Goal: Find specific page/section: Find specific page/section

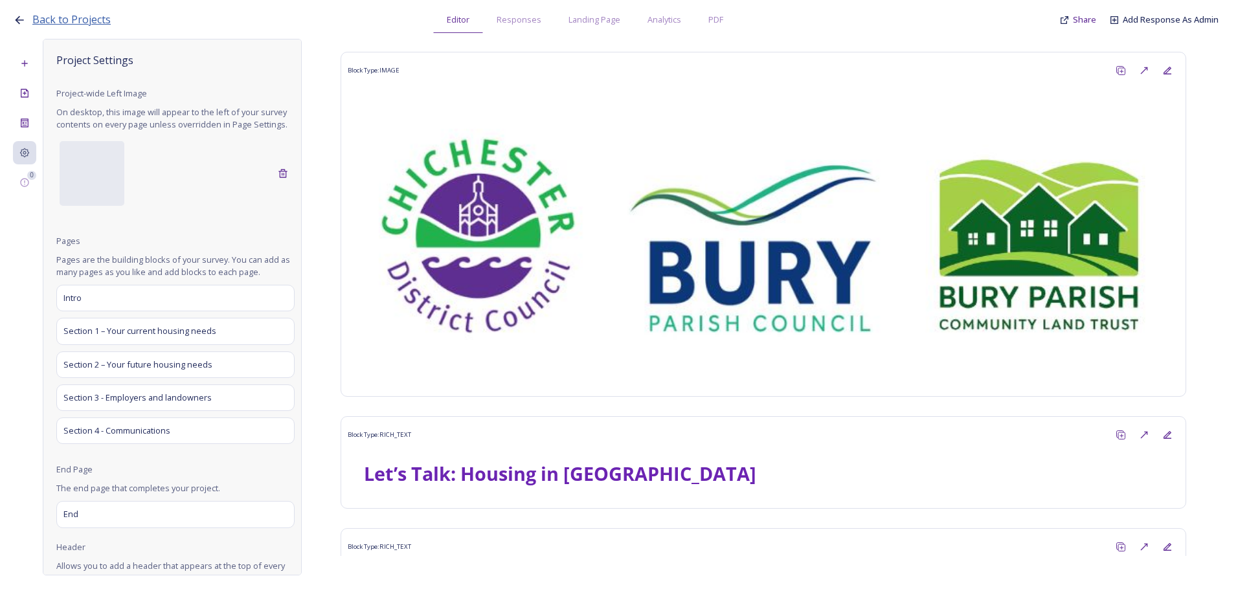
click at [75, 17] on span "Back to Projects" at bounding box center [71, 19] width 78 height 14
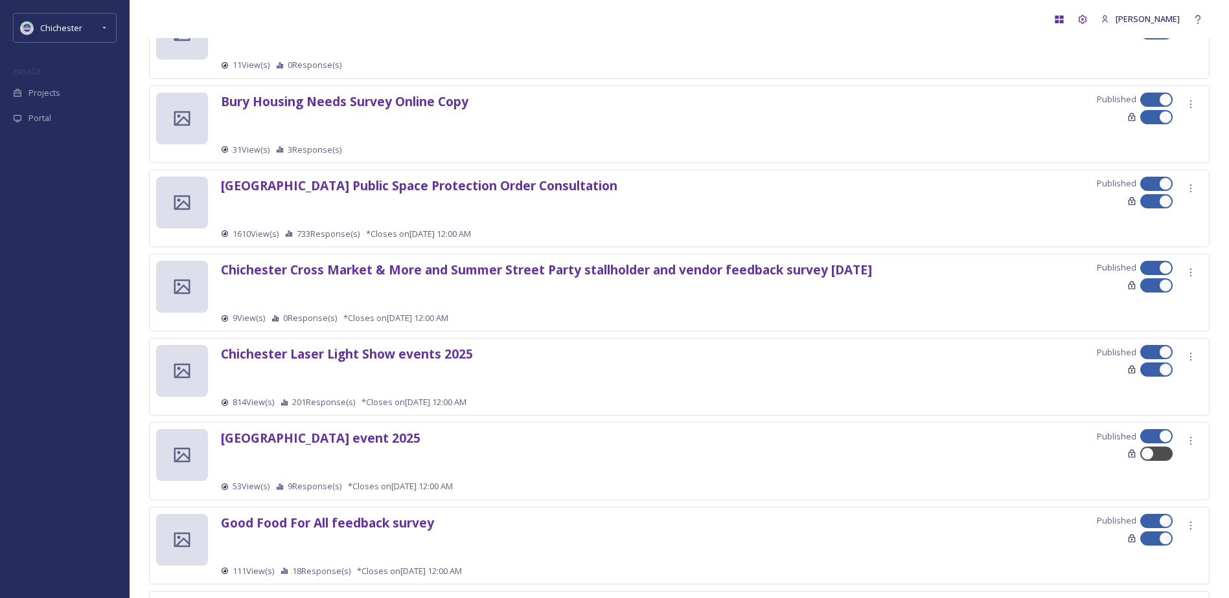
scroll to position [194, 0]
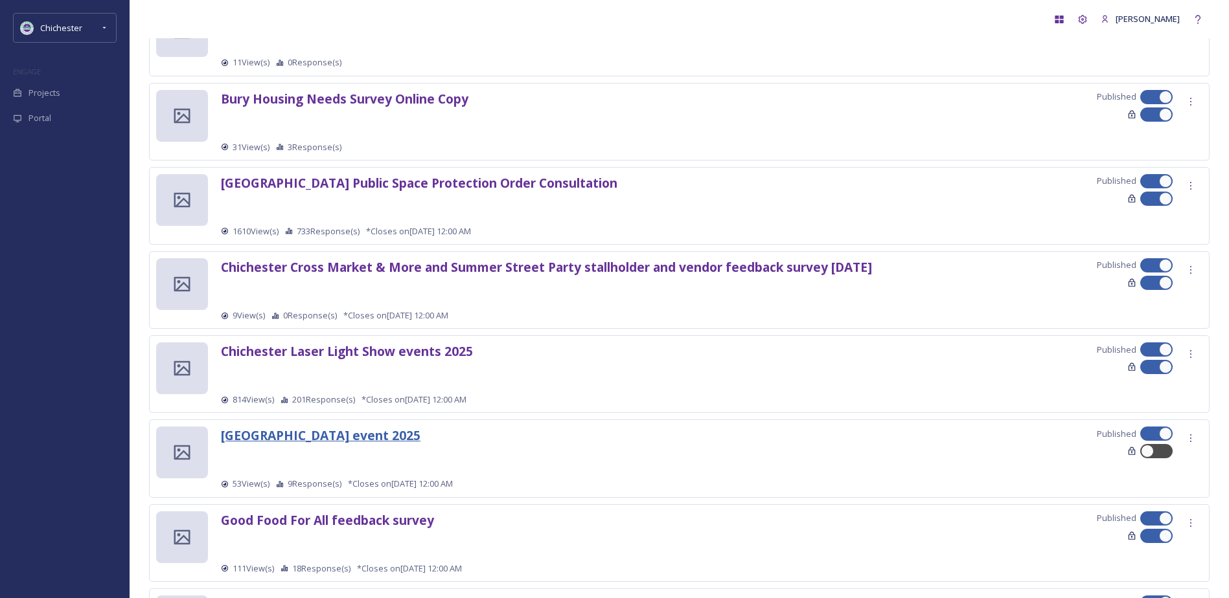
click at [381, 439] on strong "[GEOGRAPHIC_DATA] event 2025" at bounding box center [320, 435] width 199 height 17
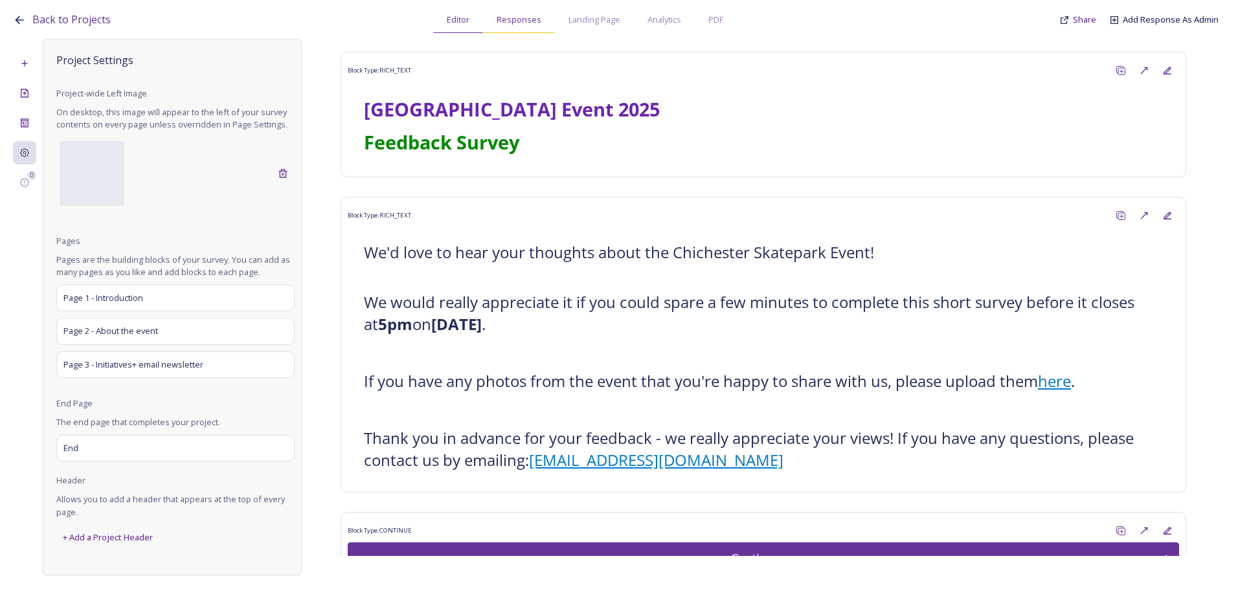
click at [530, 32] on div "Responses" at bounding box center [519, 19] width 72 height 27
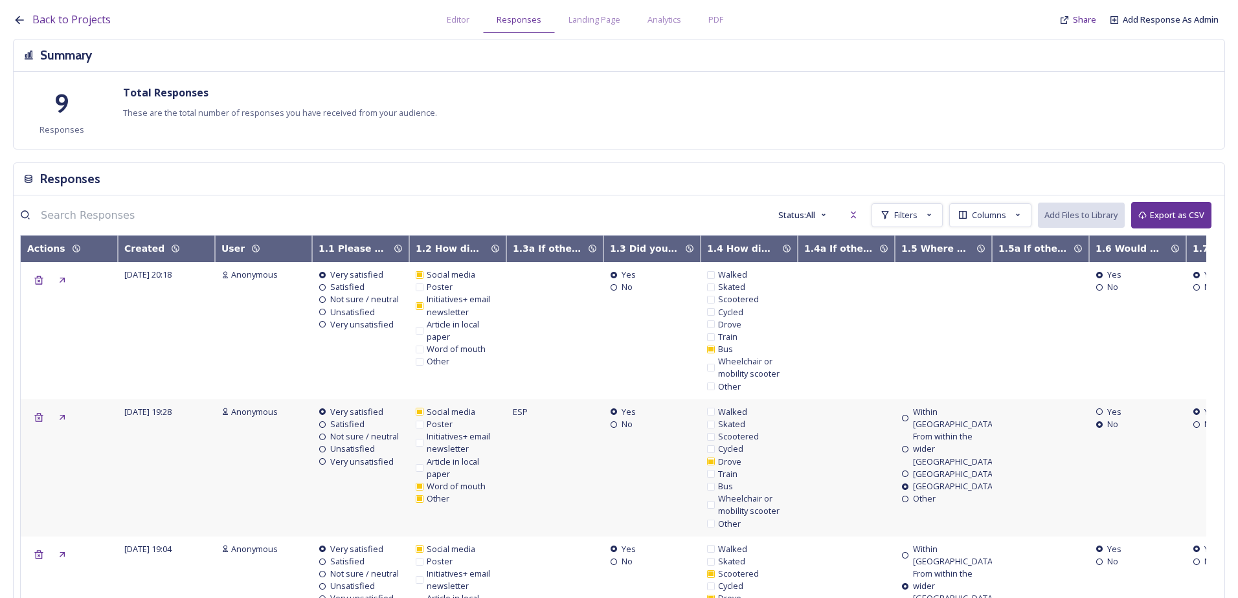
click at [85, 11] on div "Back to Projects Editor Responses Landing Page Analytics PDF Share Add Response…" at bounding box center [622, 16] width 1219 height 33
click at [86, 16] on span "Back to Projects" at bounding box center [71, 19] width 78 height 14
